Goal: Transaction & Acquisition: Download file/media

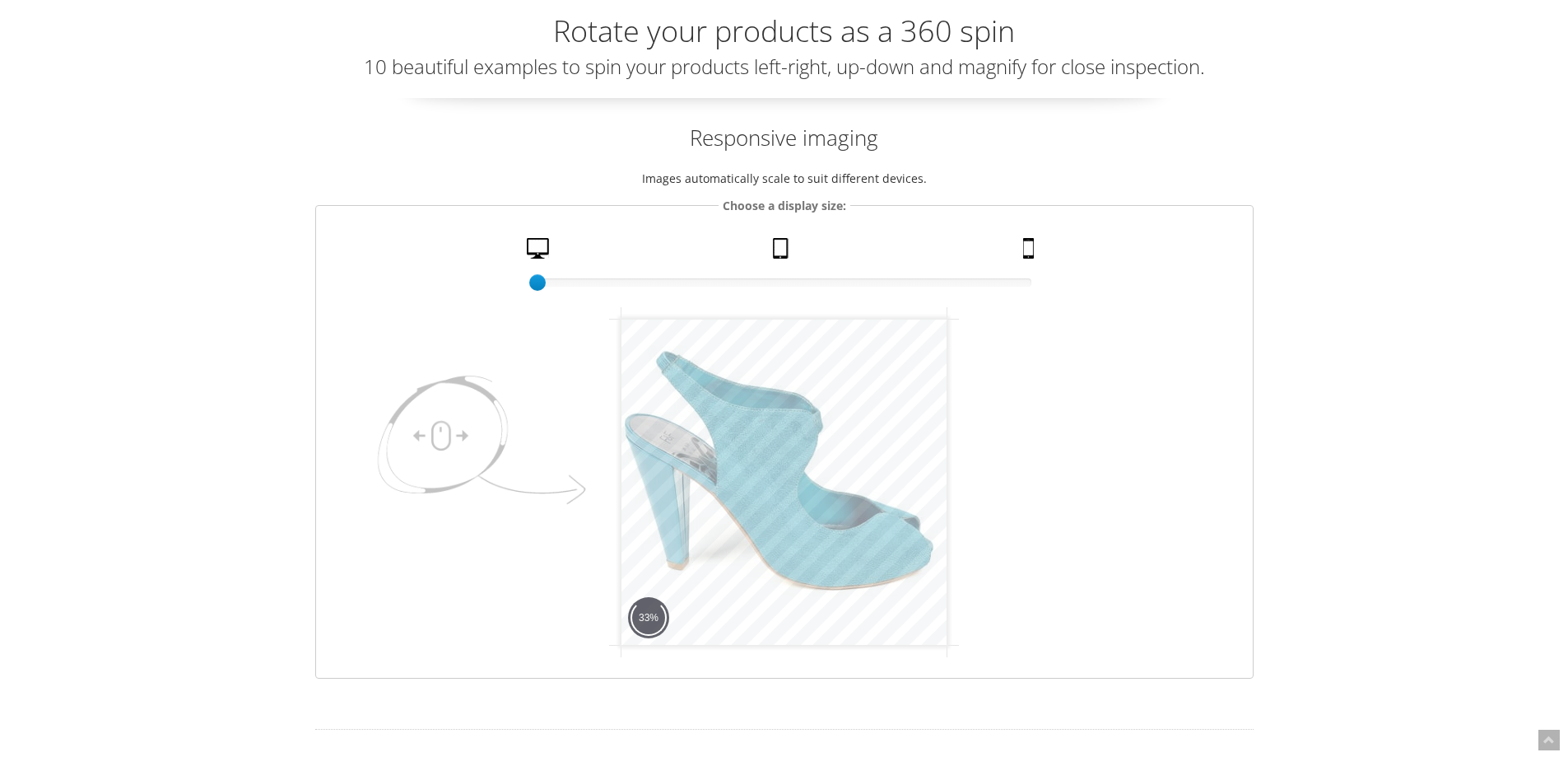
scroll to position [165, 0]
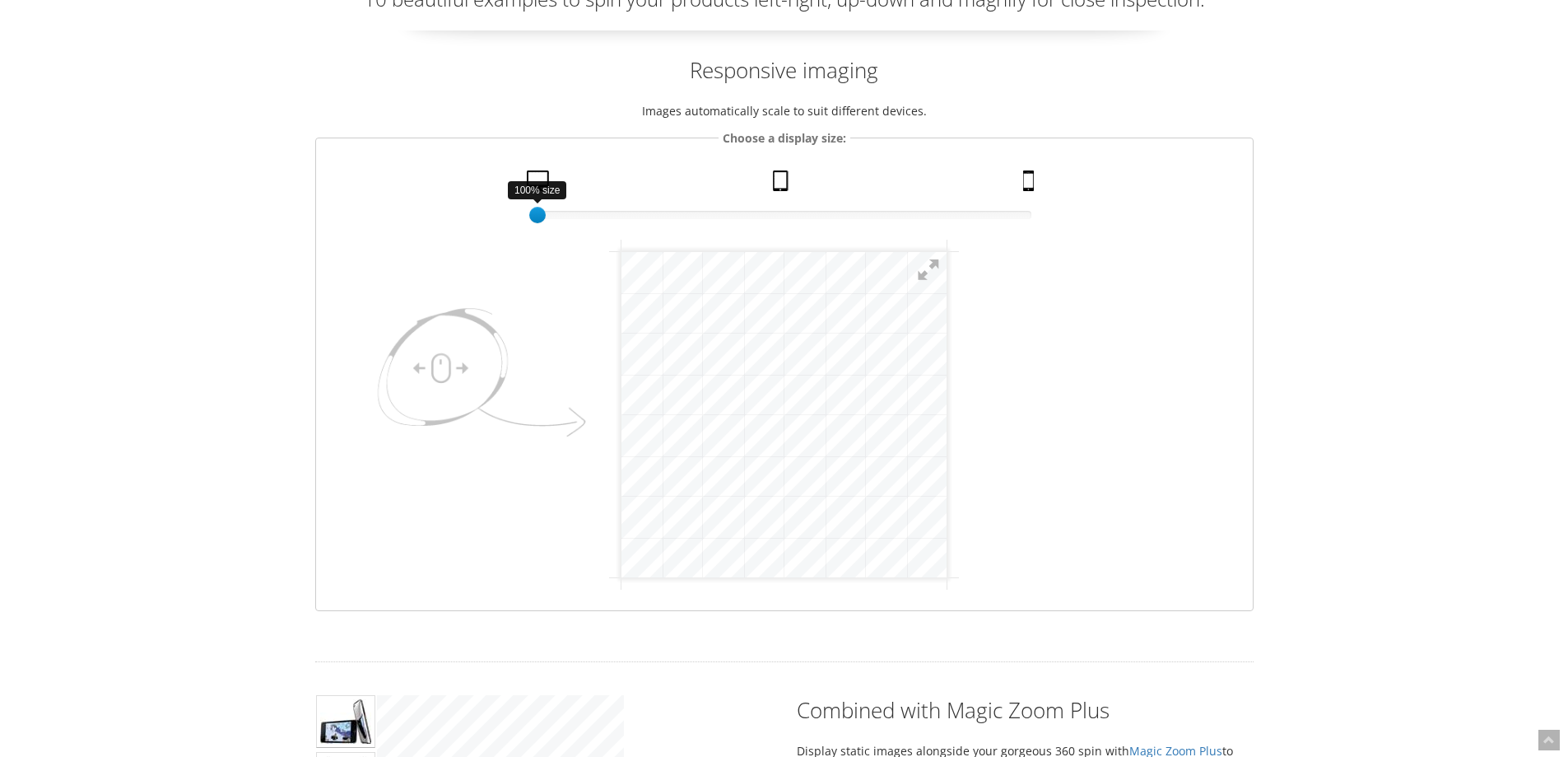
drag, startPoint x: 536, startPoint y: 217, endPoint x: 488, endPoint y: 188, distance: 56.1
click at [488, 188] on fieldset "Choose a display size: 100% size 1 Desktop Tablet Mobile" at bounding box center [784, 369] width 939 height 481
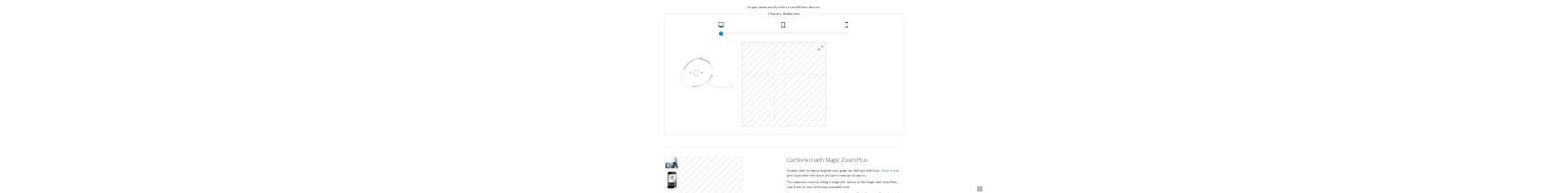
scroll to position [246, 0]
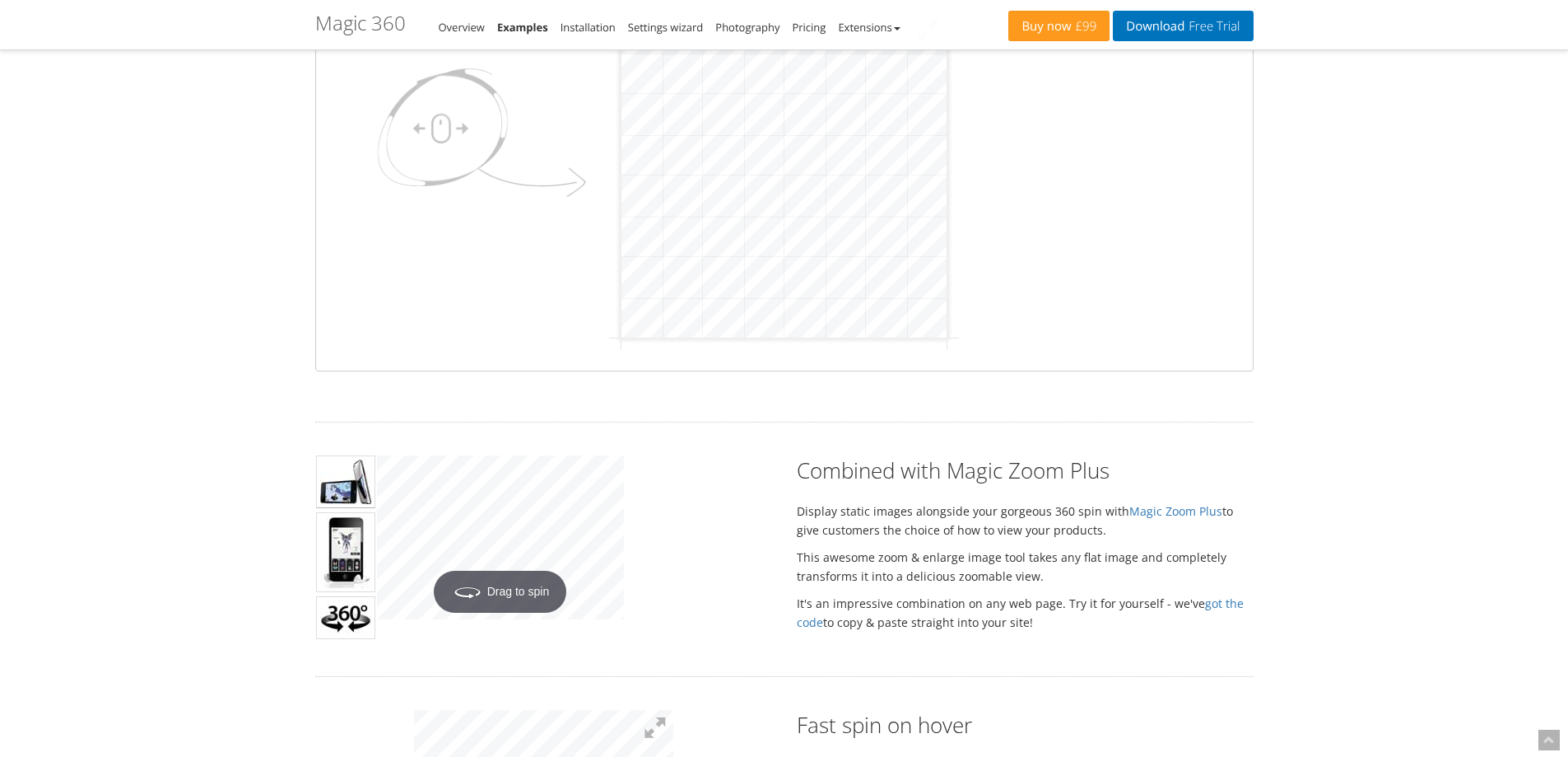
scroll to position [165, 0]
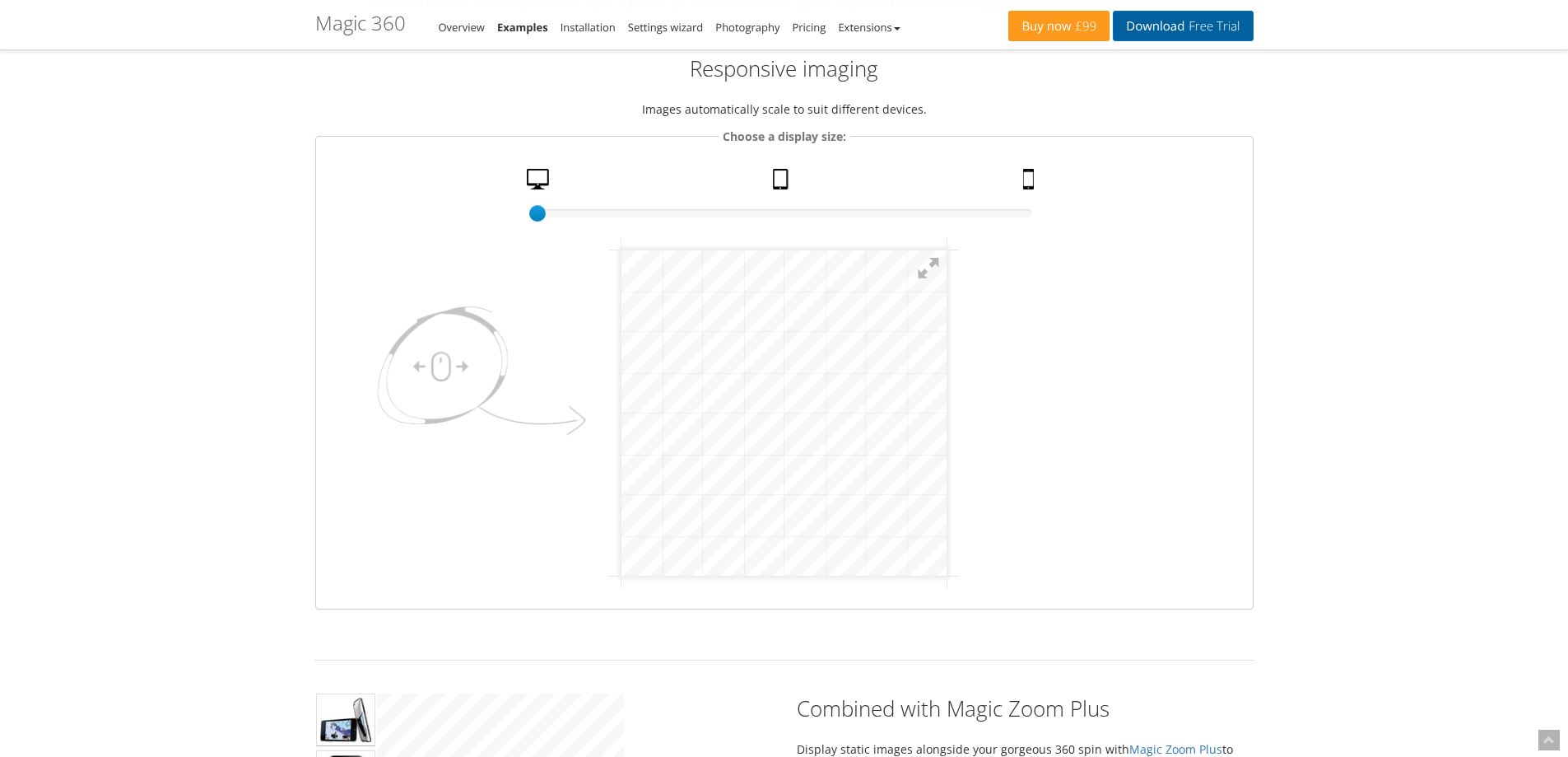
click at [1205, 32] on span "Free Trial" at bounding box center [1212, 26] width 55 height 13
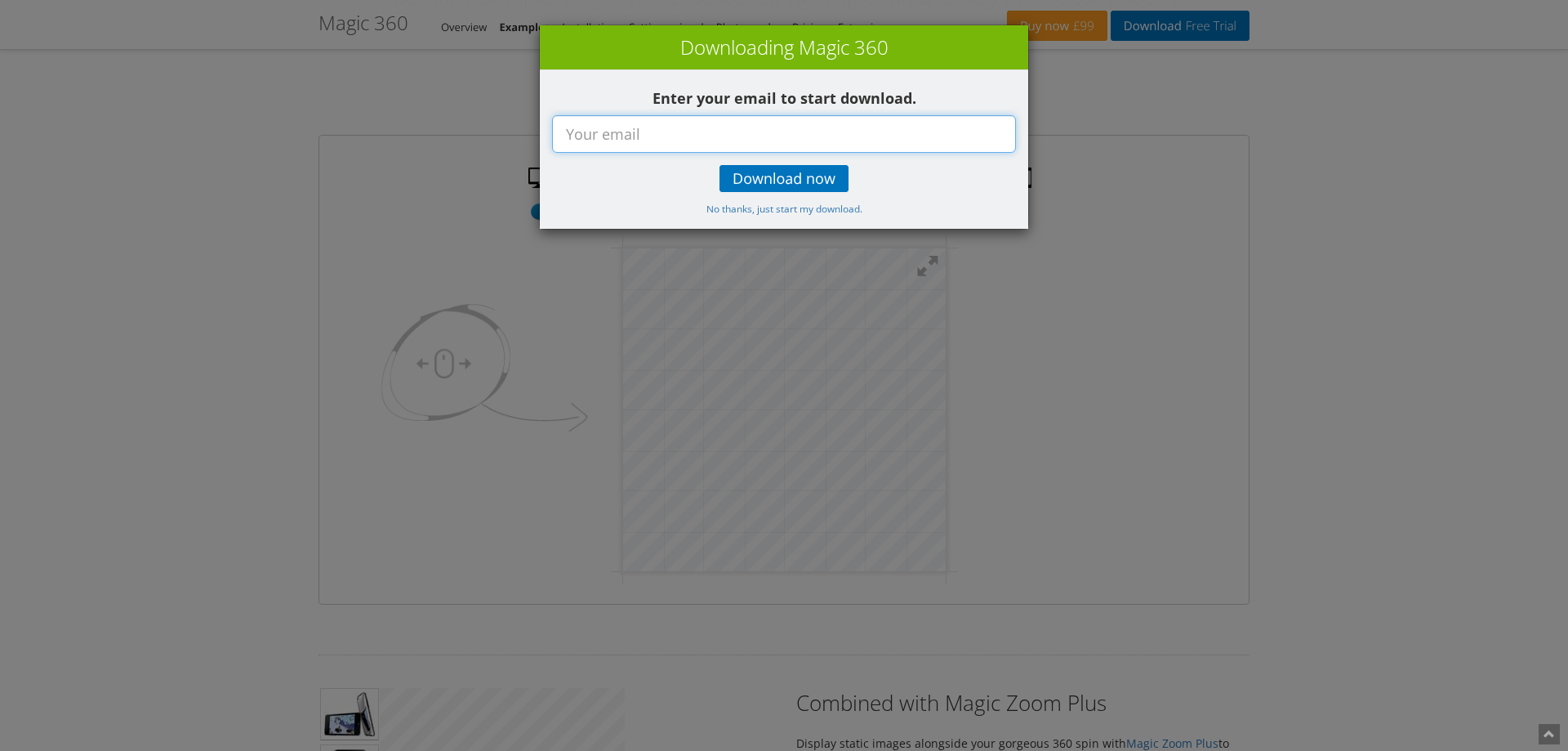
click at [712, 147] on input "text" at bounding box center [784, 134] width 463 height 37
type input "ajloo.ir@gmail.com"
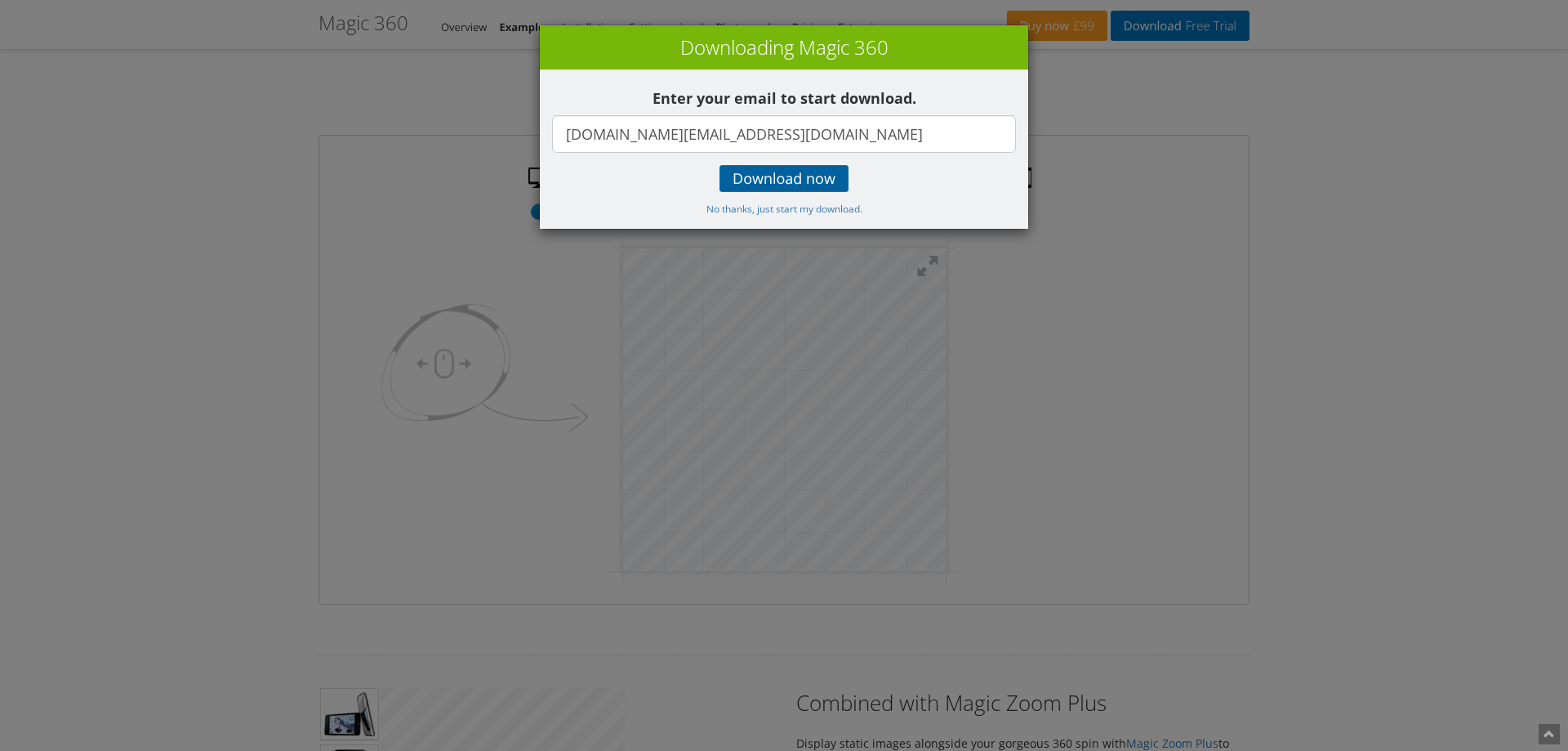
click at [809, 180] on span "Download now" at bounding box center [784, 179] width 103 height 13
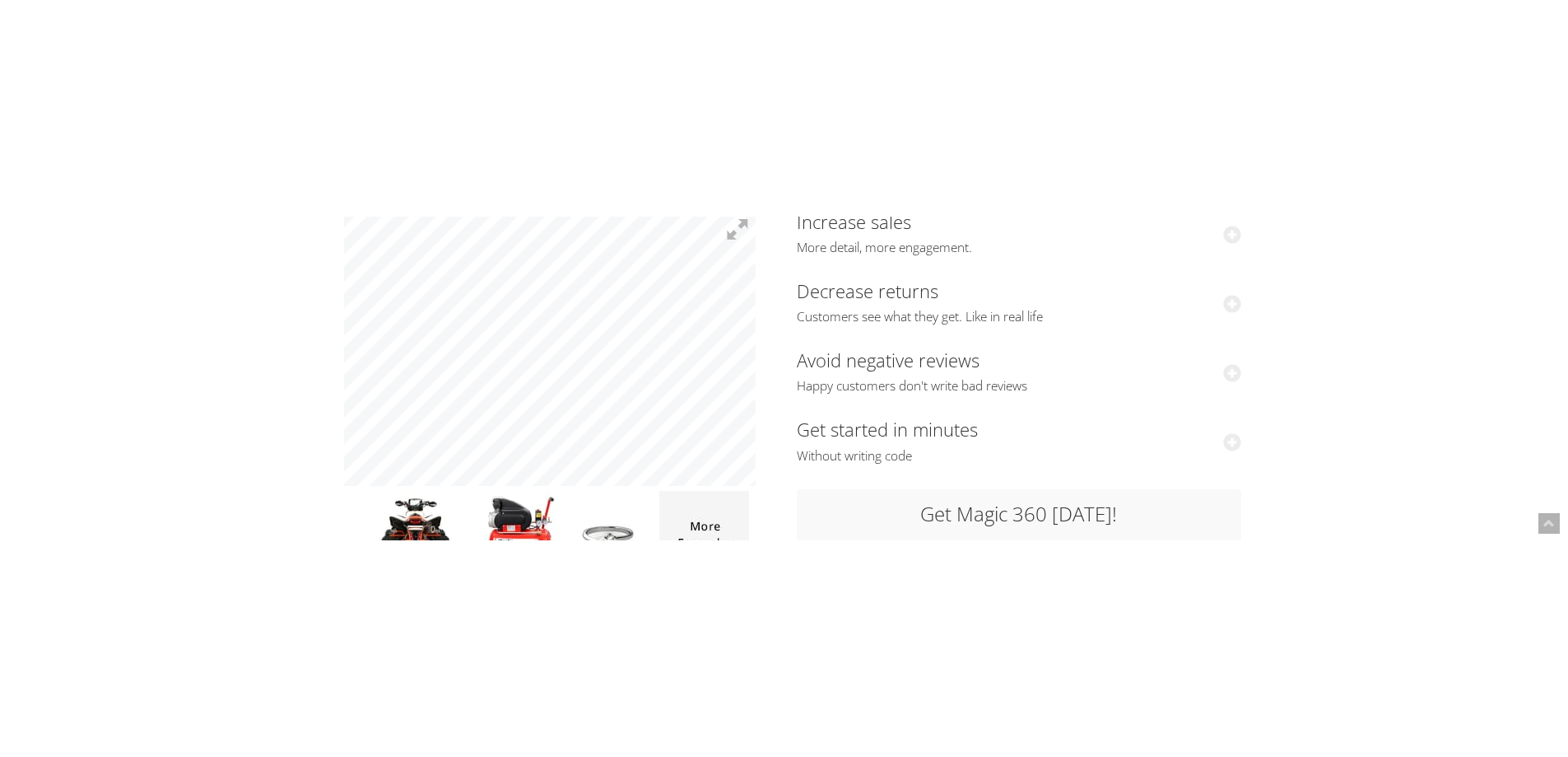
scroll to position [333, 0]
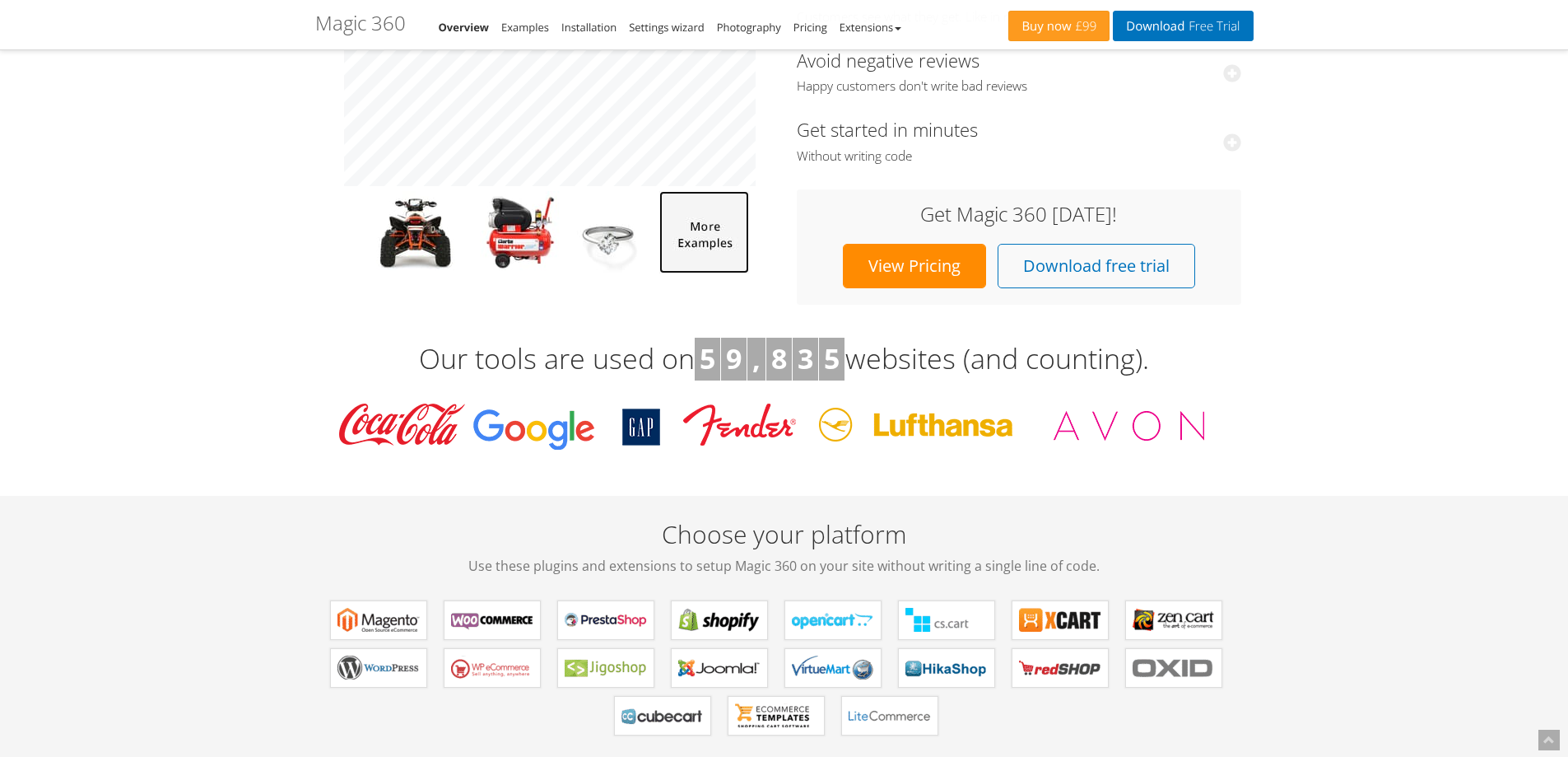
click at [700, 237] on img at bounding box center [704, 232] width 90 height 82
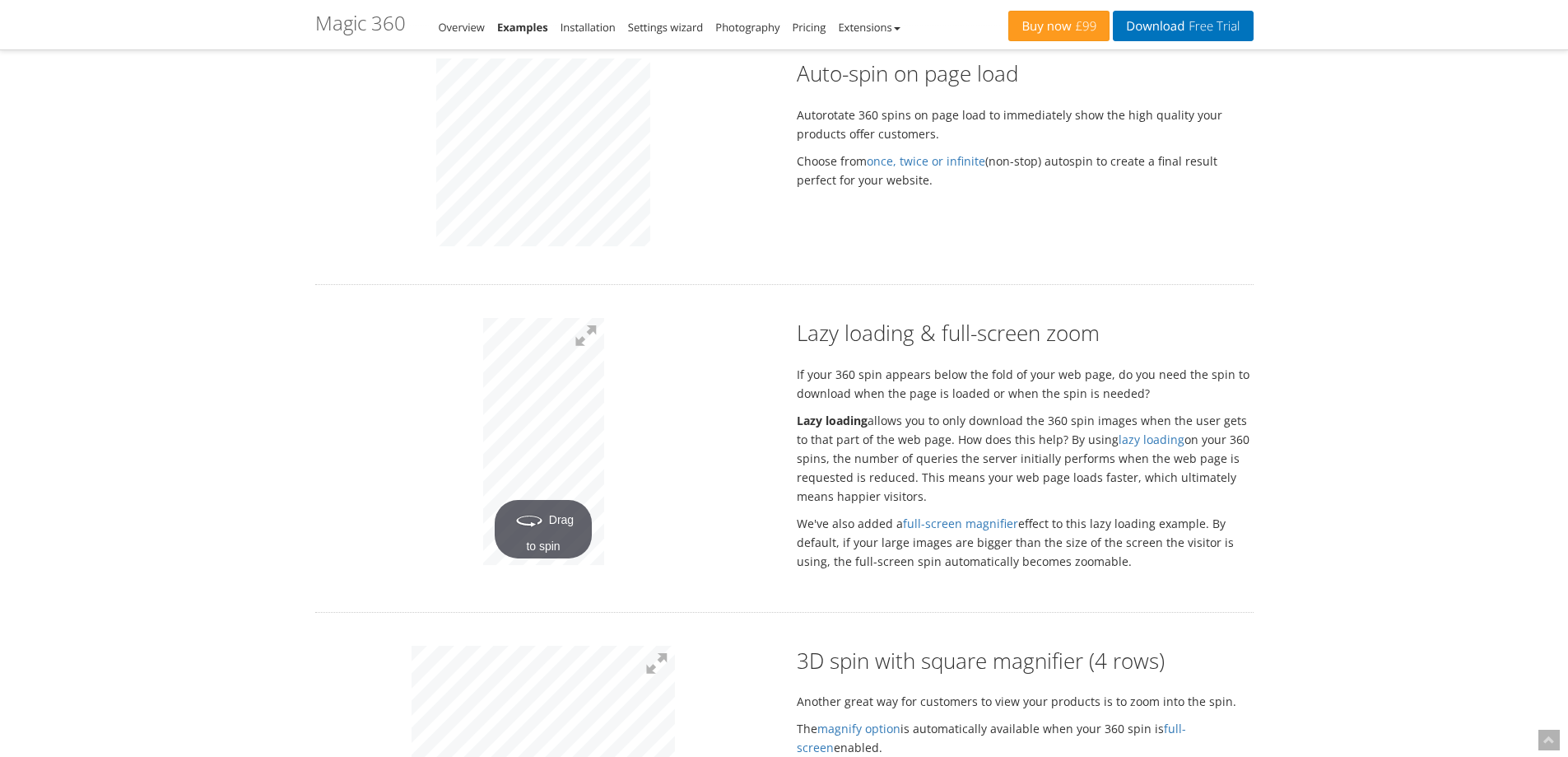
scroll to position [2635, 0]
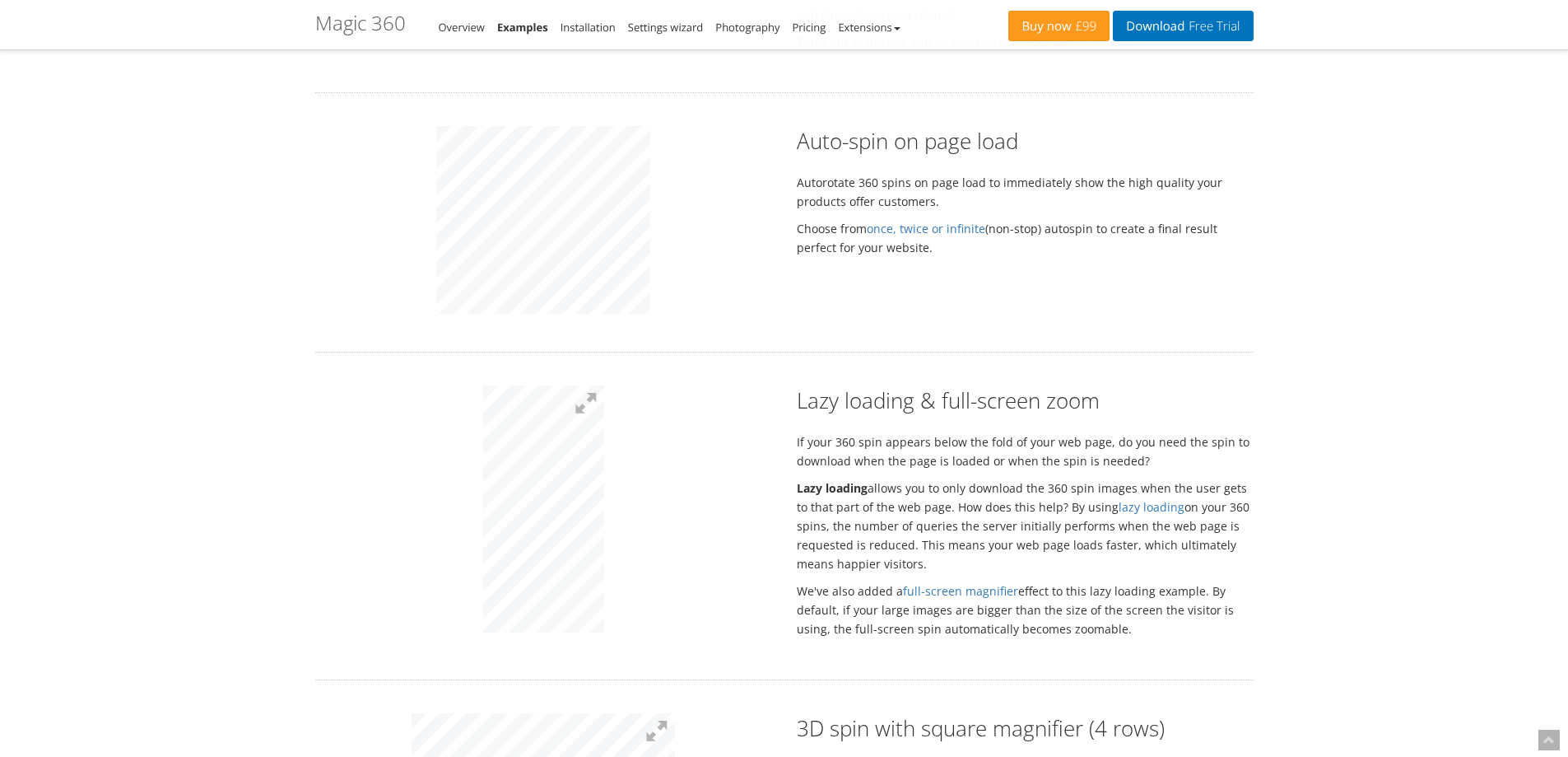
click at [628, 525] on p at bounding box center [543, 511] width 457 height 252
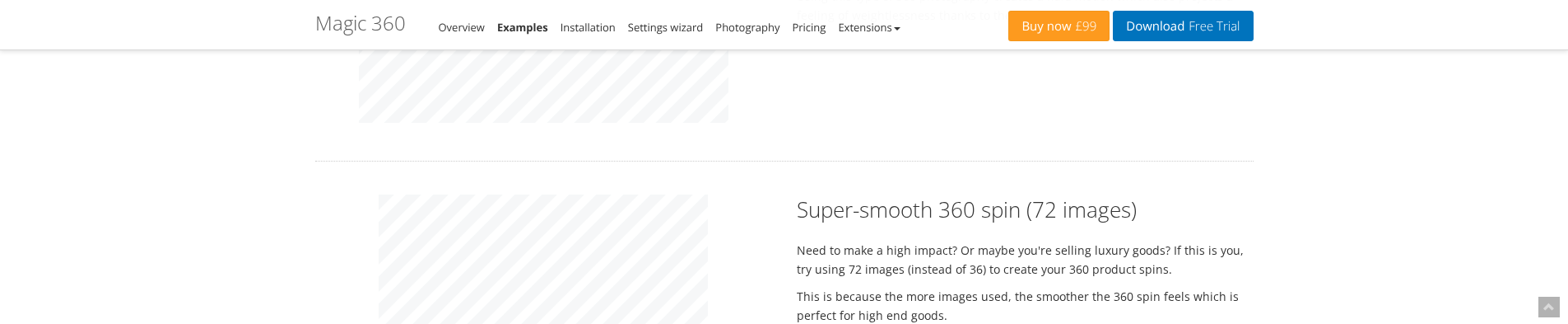
scroll to position [1648, 0]
